Goal: Check status: Check status

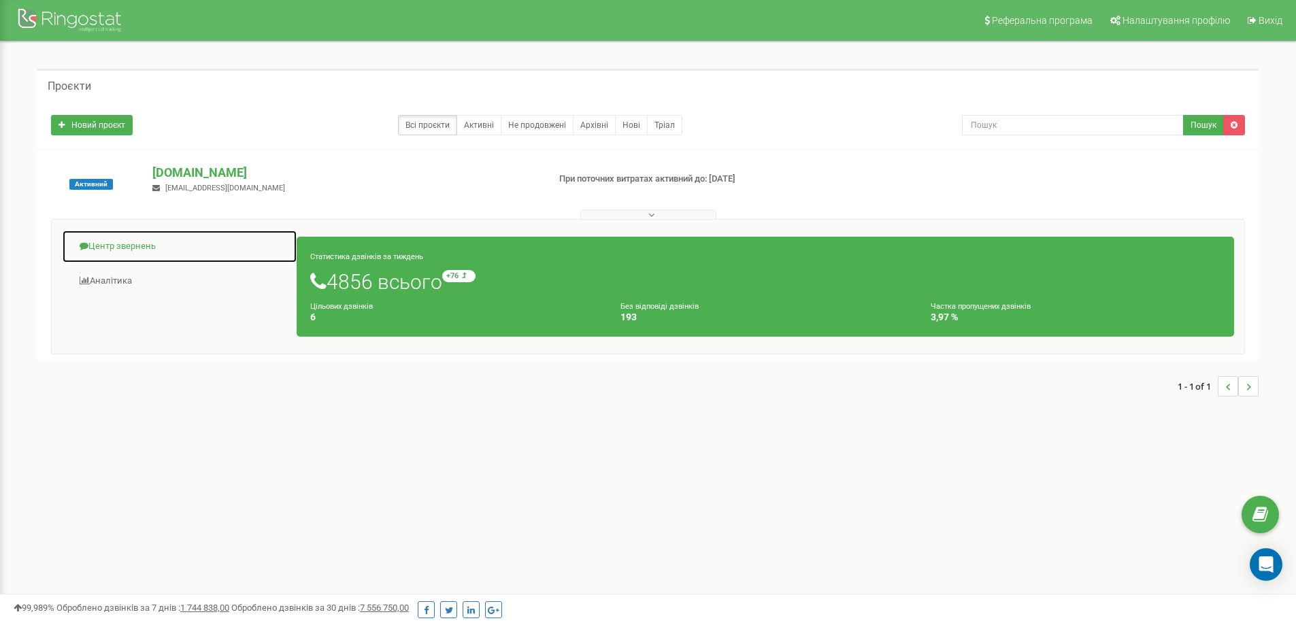
click at [148, 244] on link "Центр звернень" at bounding box center [179, 246] width 235 height 33
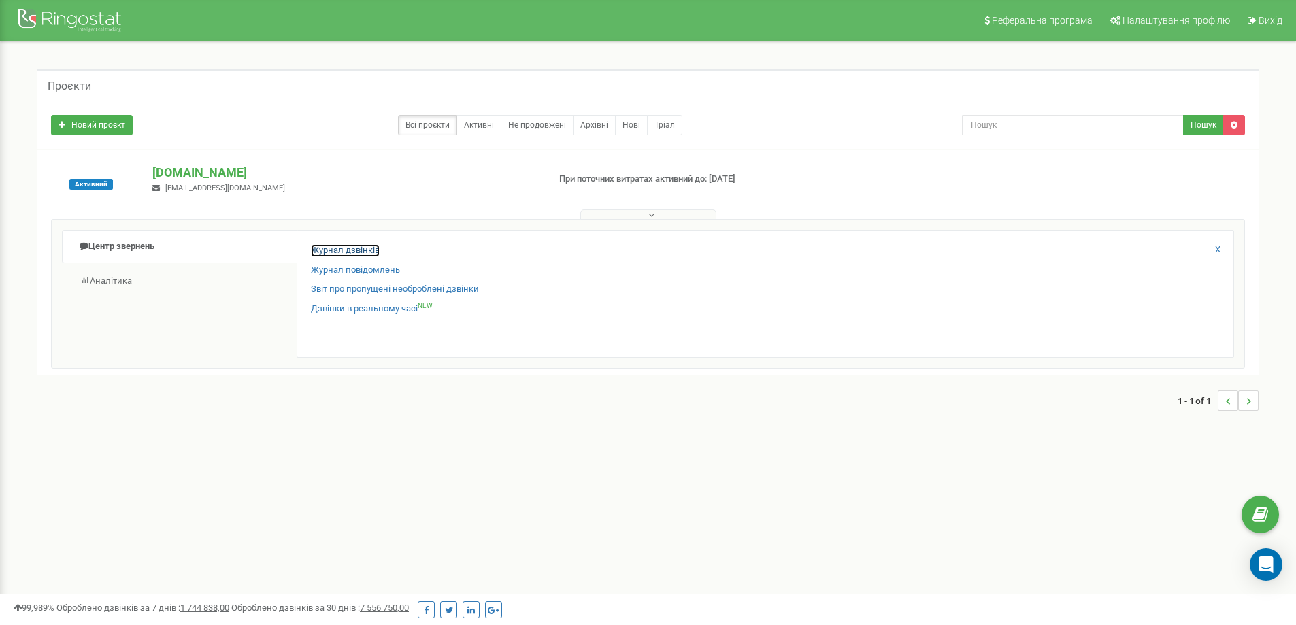
click at [367, 247] on link "Журнал дзвінків" at bounding box center [345, 250] width 69 height 13
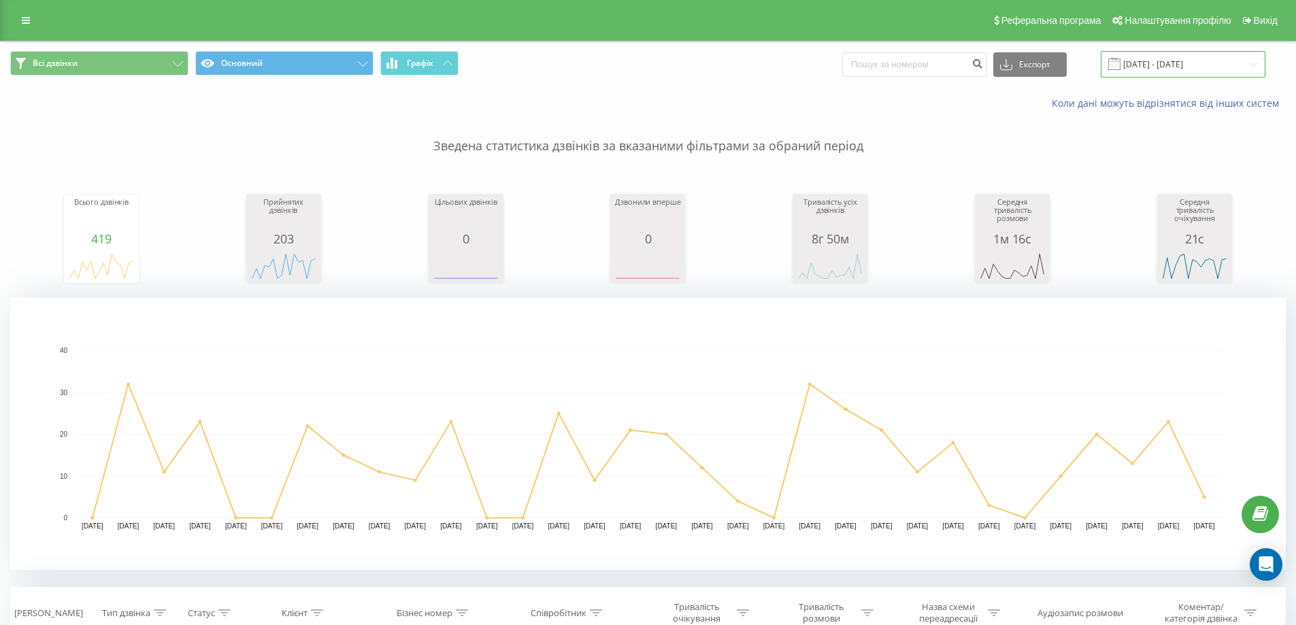
click at [1153, 65] on input "20.07.2025 - 20.08.2025" at bounding box center [1183, 64] width 165 height 27
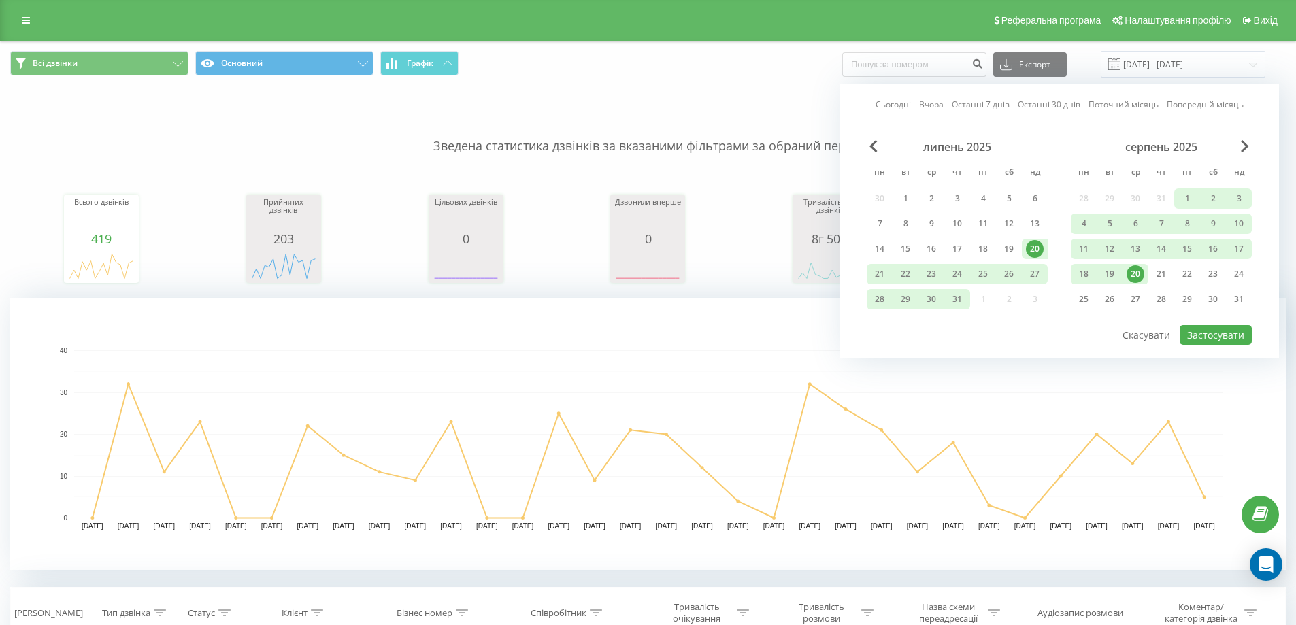
click at [907, 105] on link "Сьогодні" at bounding box center [893, 104] width 35 height 13
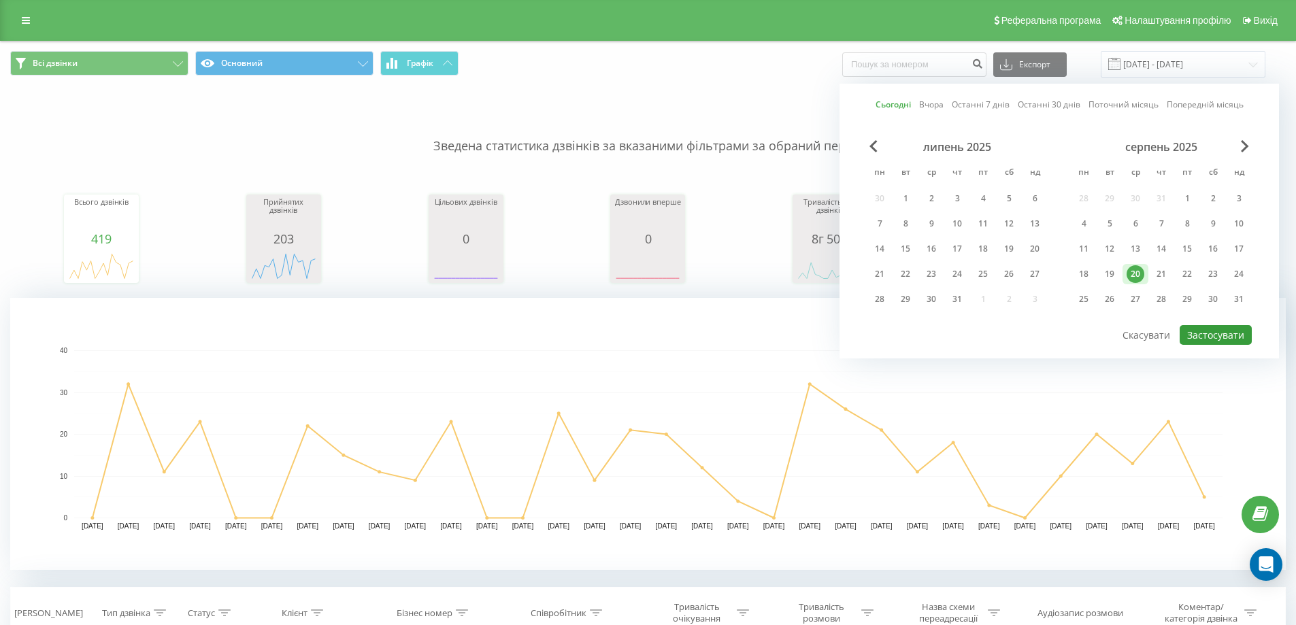
click at [1208, 335] on button "Застосувати" at bounding box center [1216, 335] width 72 height 20
type input "[DATE] - [DATE]"
